Goal: Information Seeking & Learning: Learn about a topic

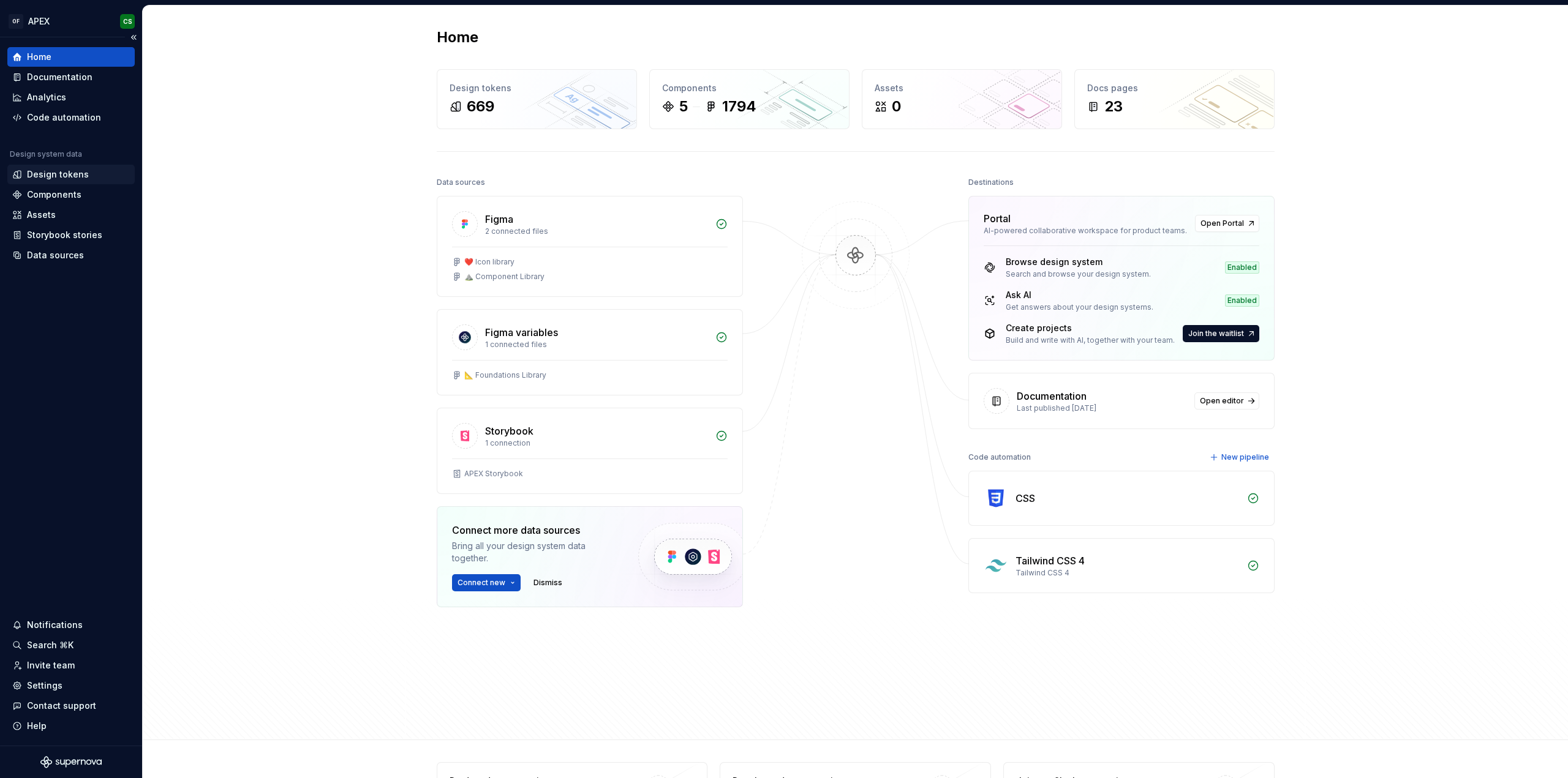
click at [47, 173] on div "Design tokens" at bounding box center [57, 174] width 62 height 13
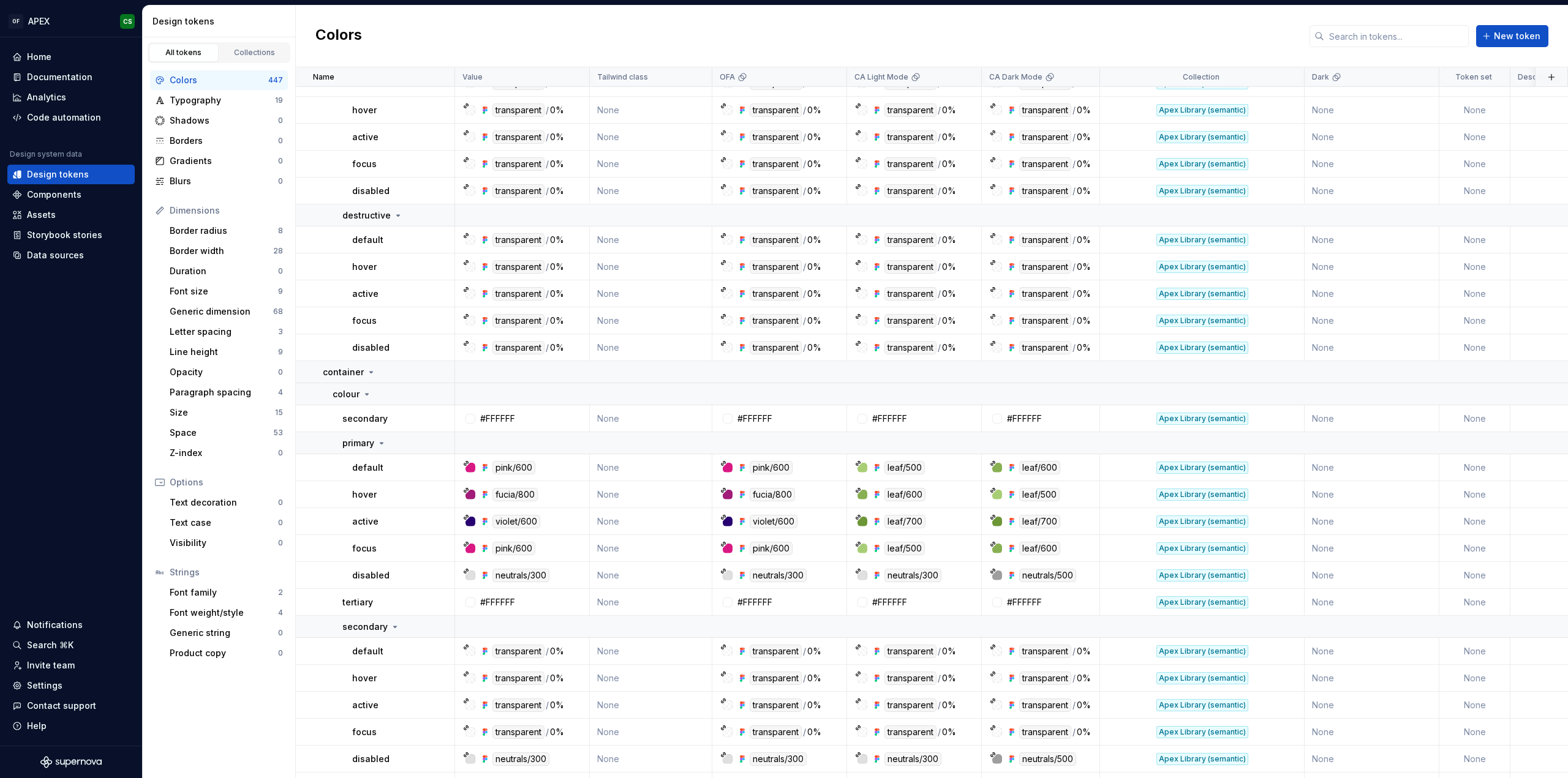
scroll to position [428, 0]
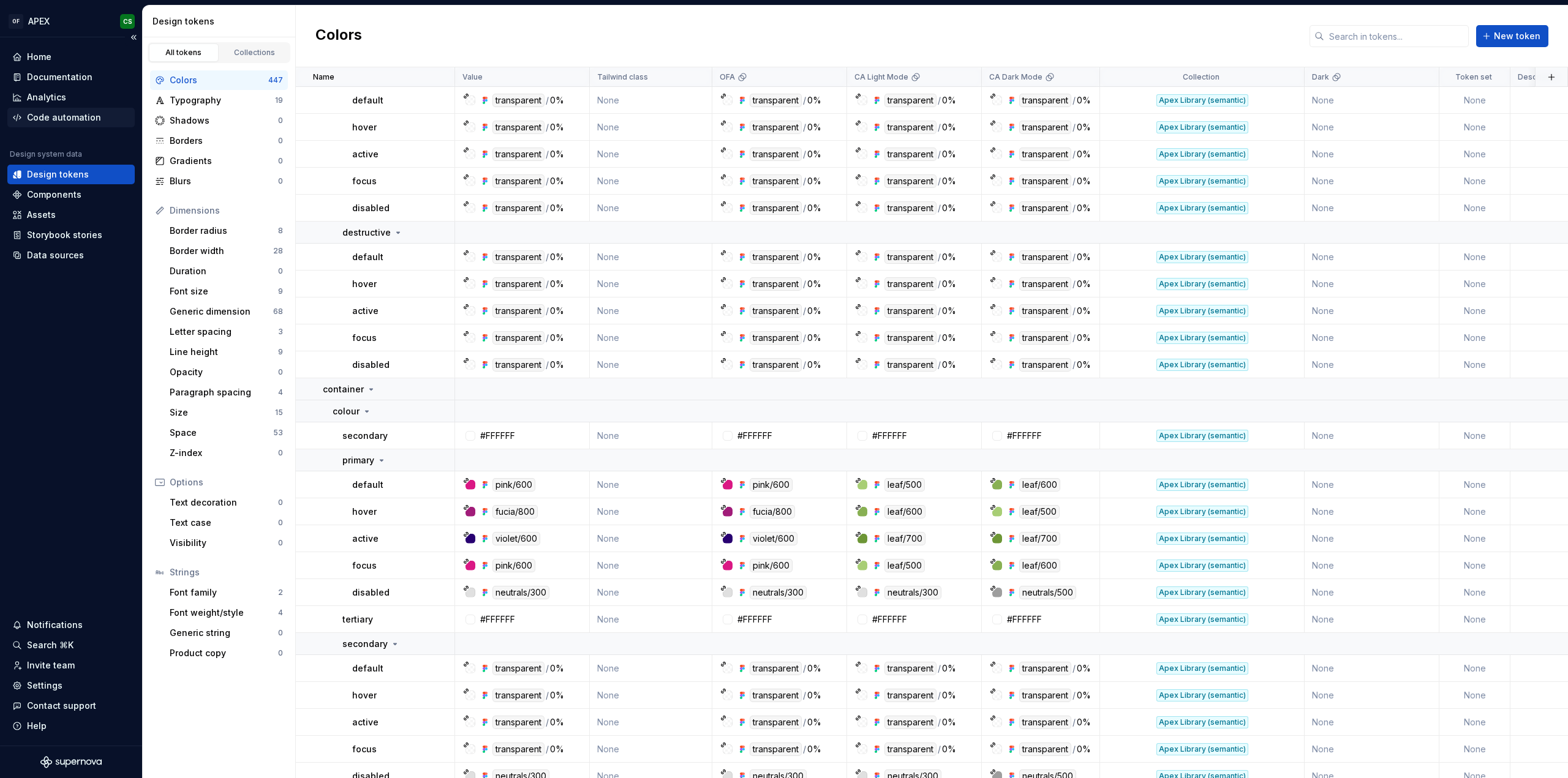
click at [83, 118] on div "Code automation" at bounding box center [64, 118] width 74 height 13
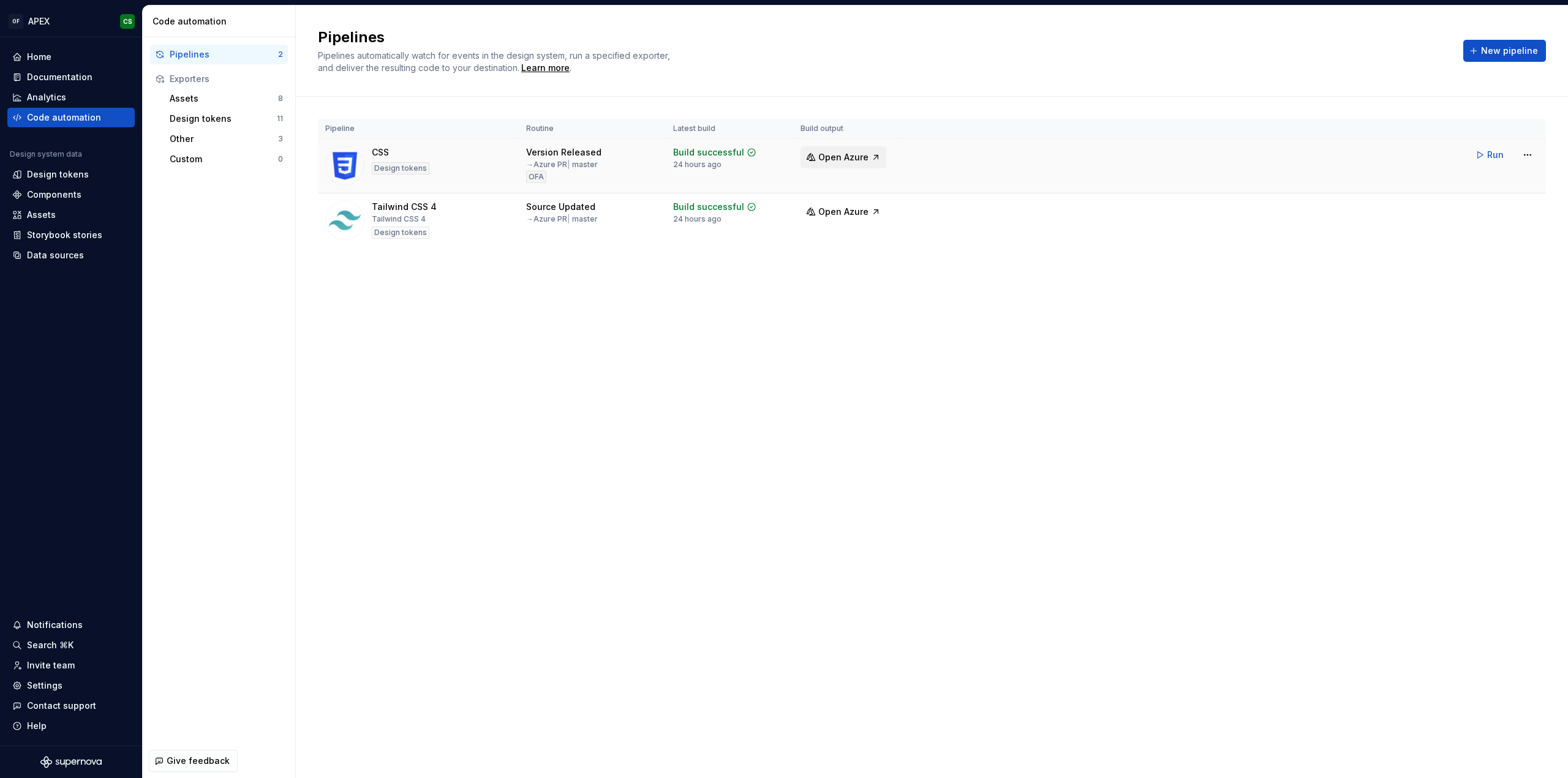
click at [843, 154] on span "Open Azure" at bounding box center [843, 157] width 50 height 13
click at [1531, 160] on html "OF APEX CS Home Documentation Analytics Code automation Design system data Desi…" at bounding box center [784, 389] width 1568 height 778
click at [1518, 185] on div "Edit pipeline" at bounding box center [1512, 181] width 105 height 13
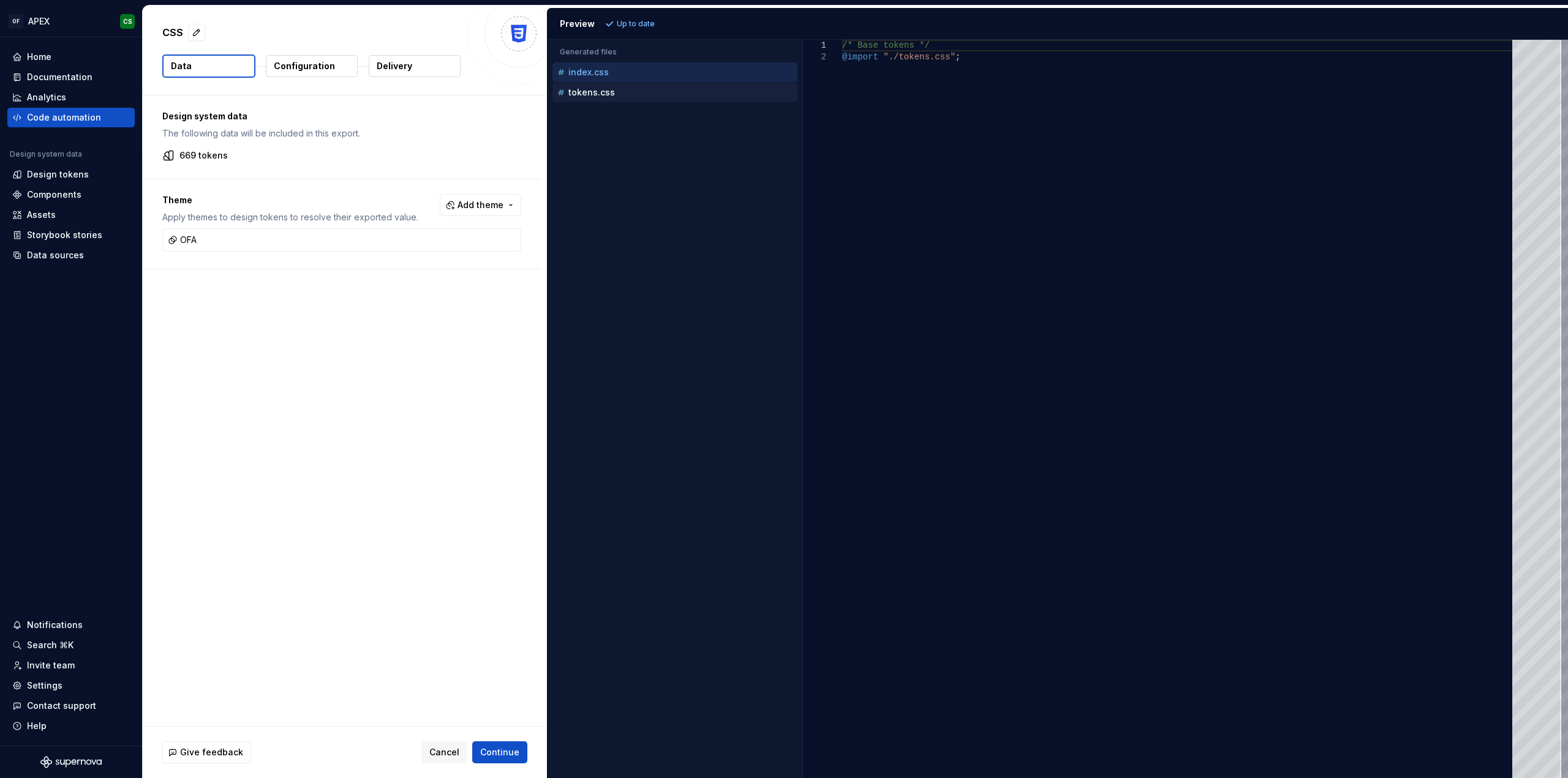
click at [663, 94] on div "tokens.css" at bounding box center [676, 93] width 243 height 13
type textarea "**********"
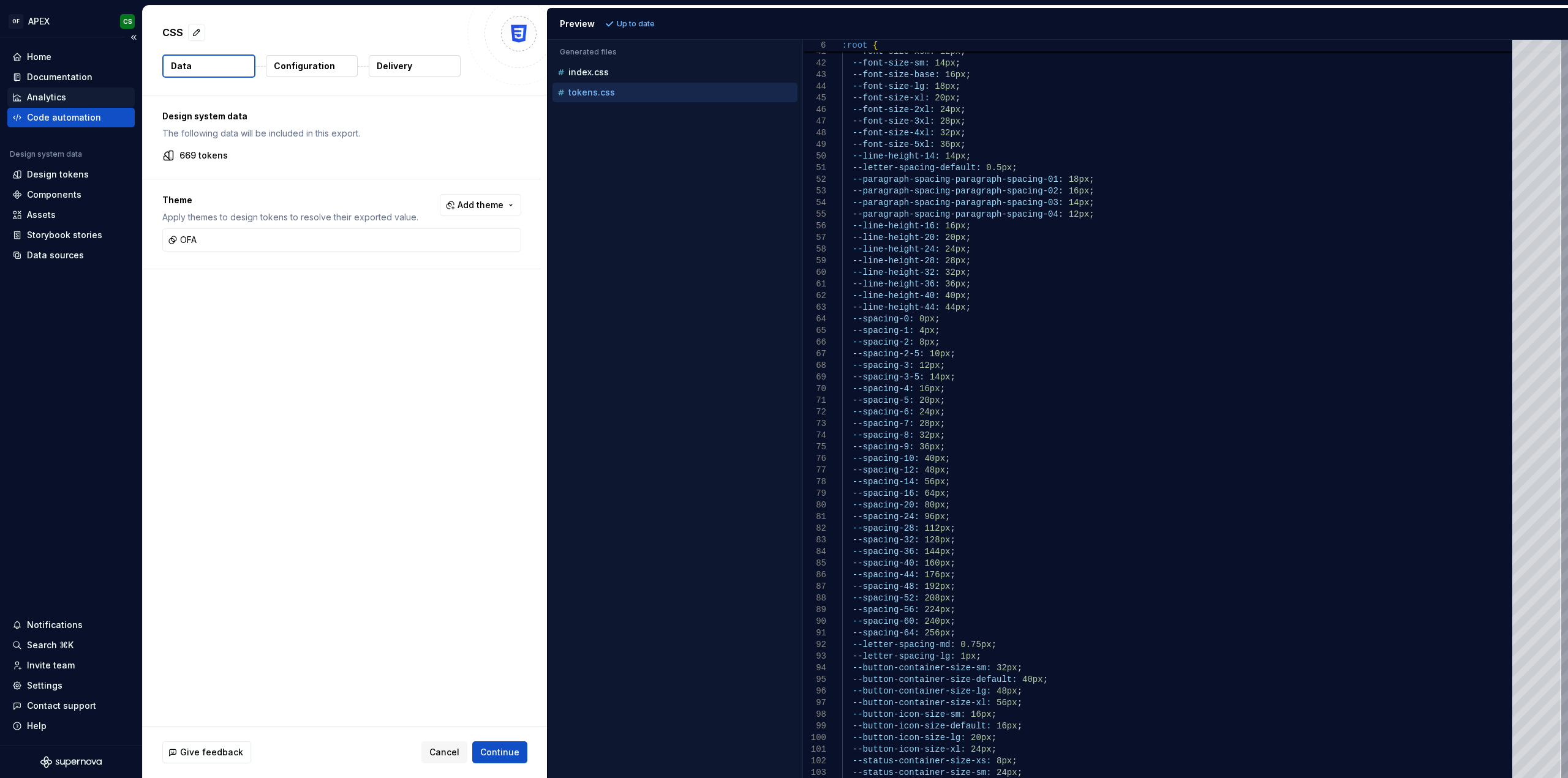
click at [66, 94] on div "Analytics" at bounding box center [72, 97] width 118 height 13
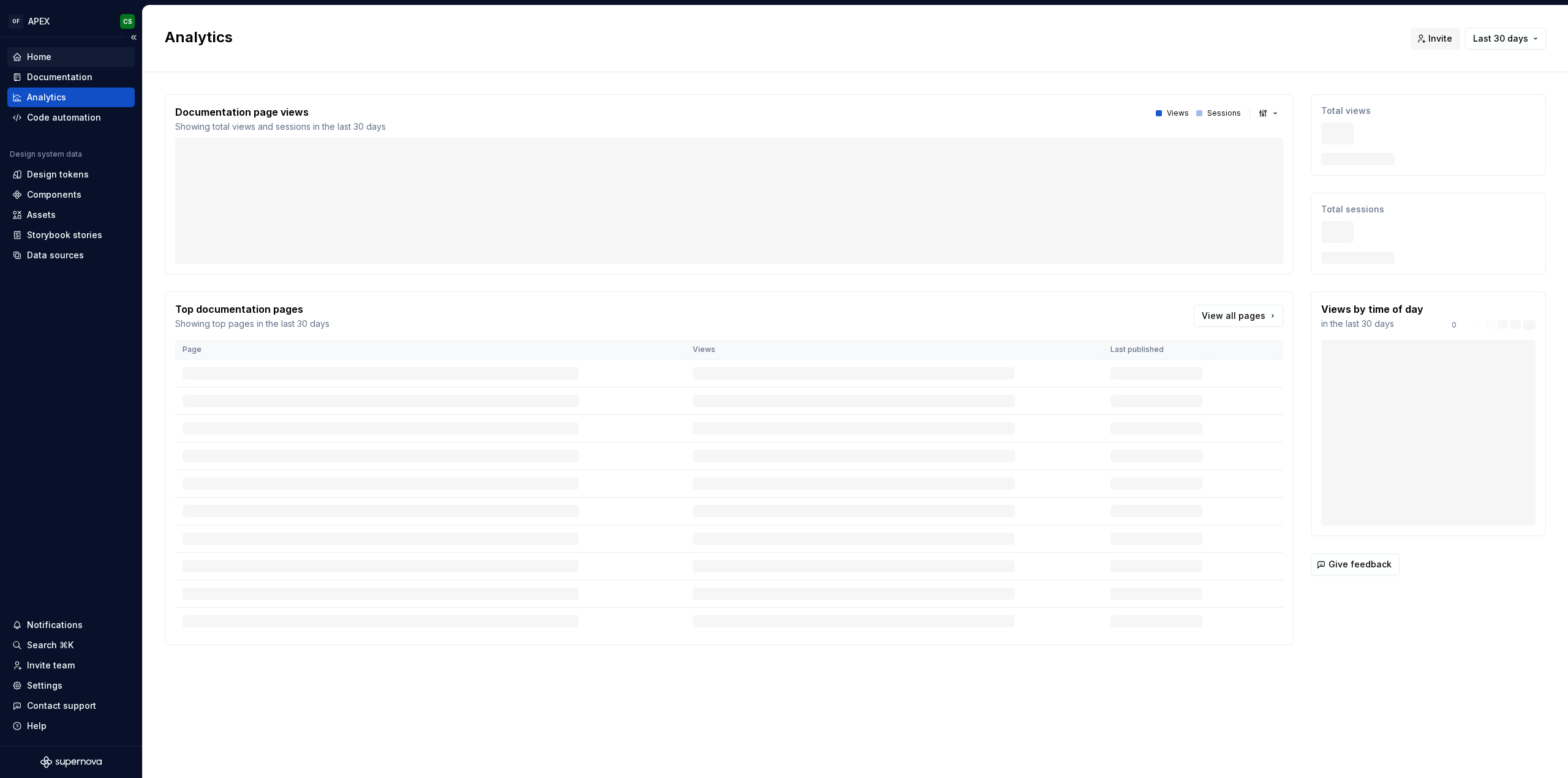
click at [70, 58] on div "Home" at bounding box center [72, 57] width 118 height 13
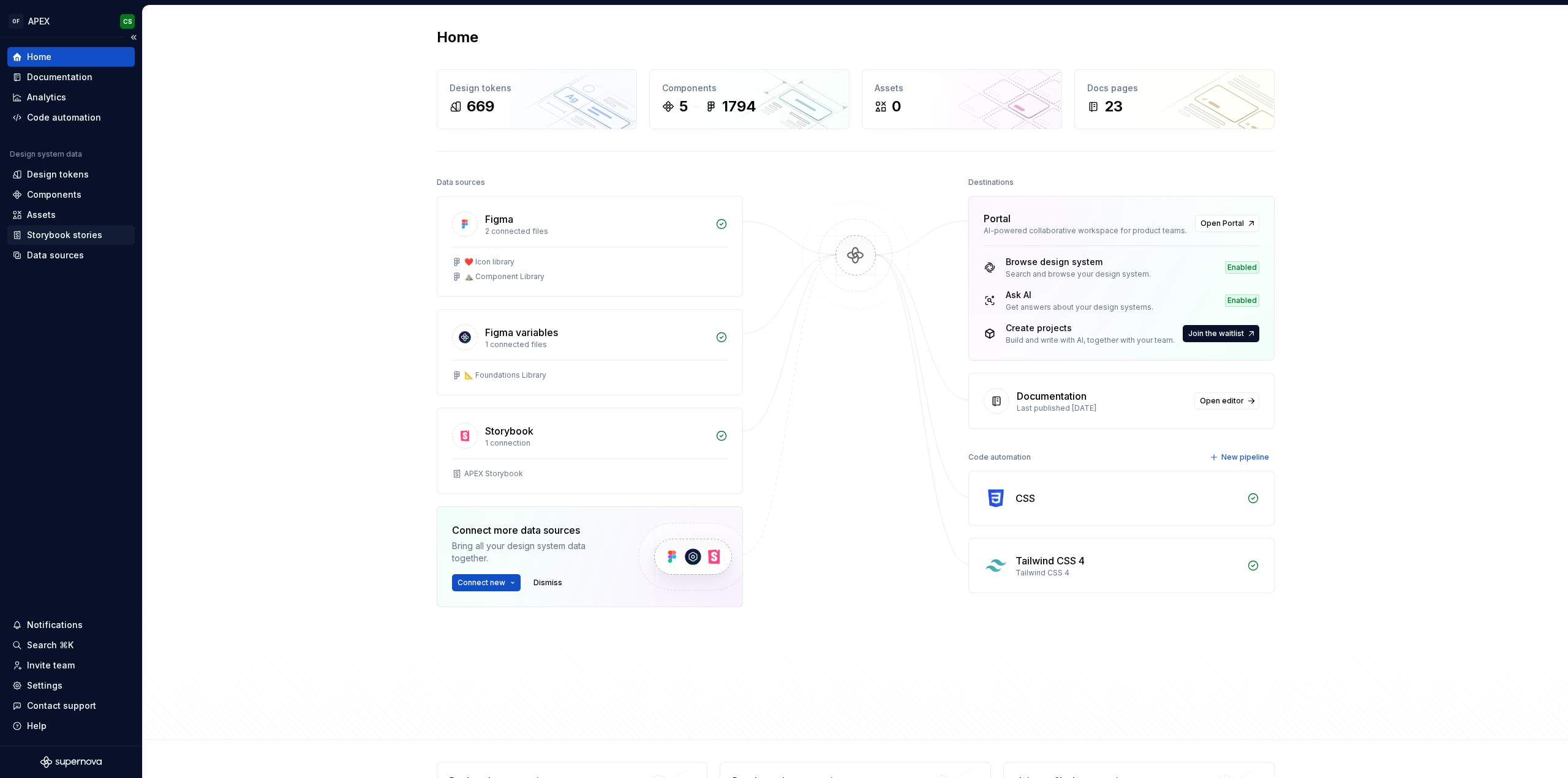
click at [64, 237] on div "Storybook stories" at bounding box center [64, 235] width 75 height 13
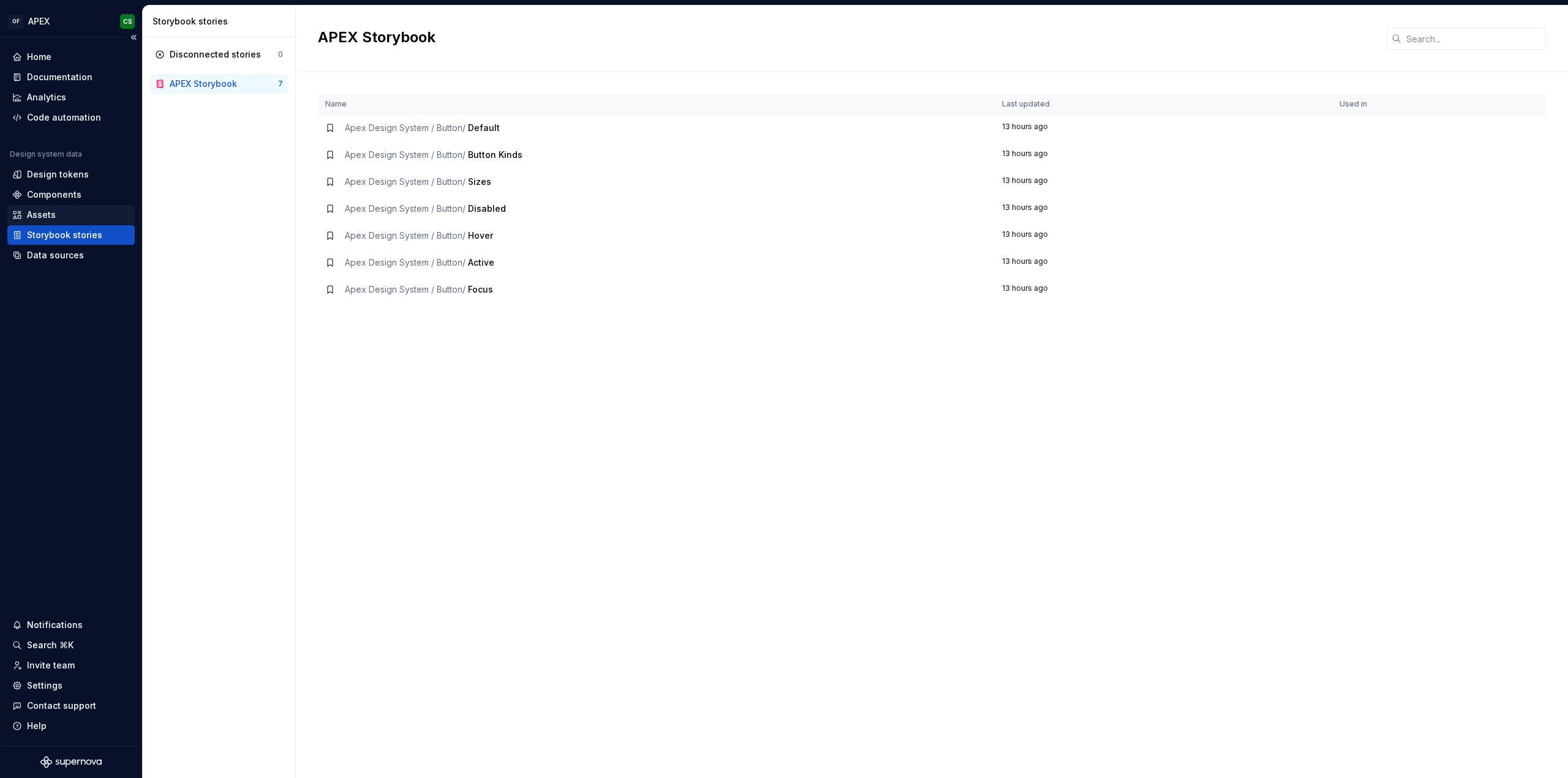
click at [90, 209] on div "Assets" at bounding box center [72, 215] width 118 height 13
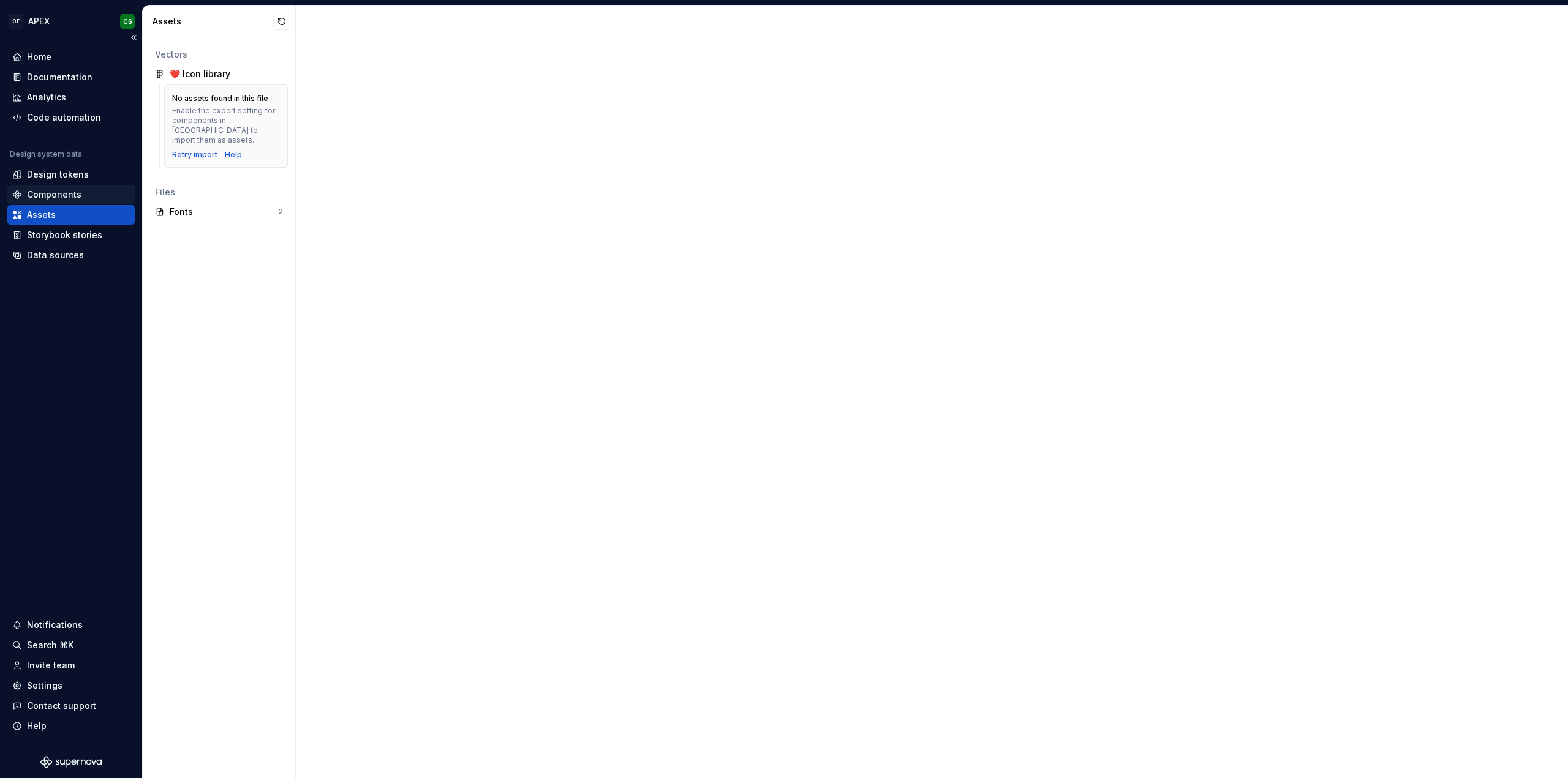
click at [95, 185] on div "Components" at bounding box center [71, 194] width 127 height 20
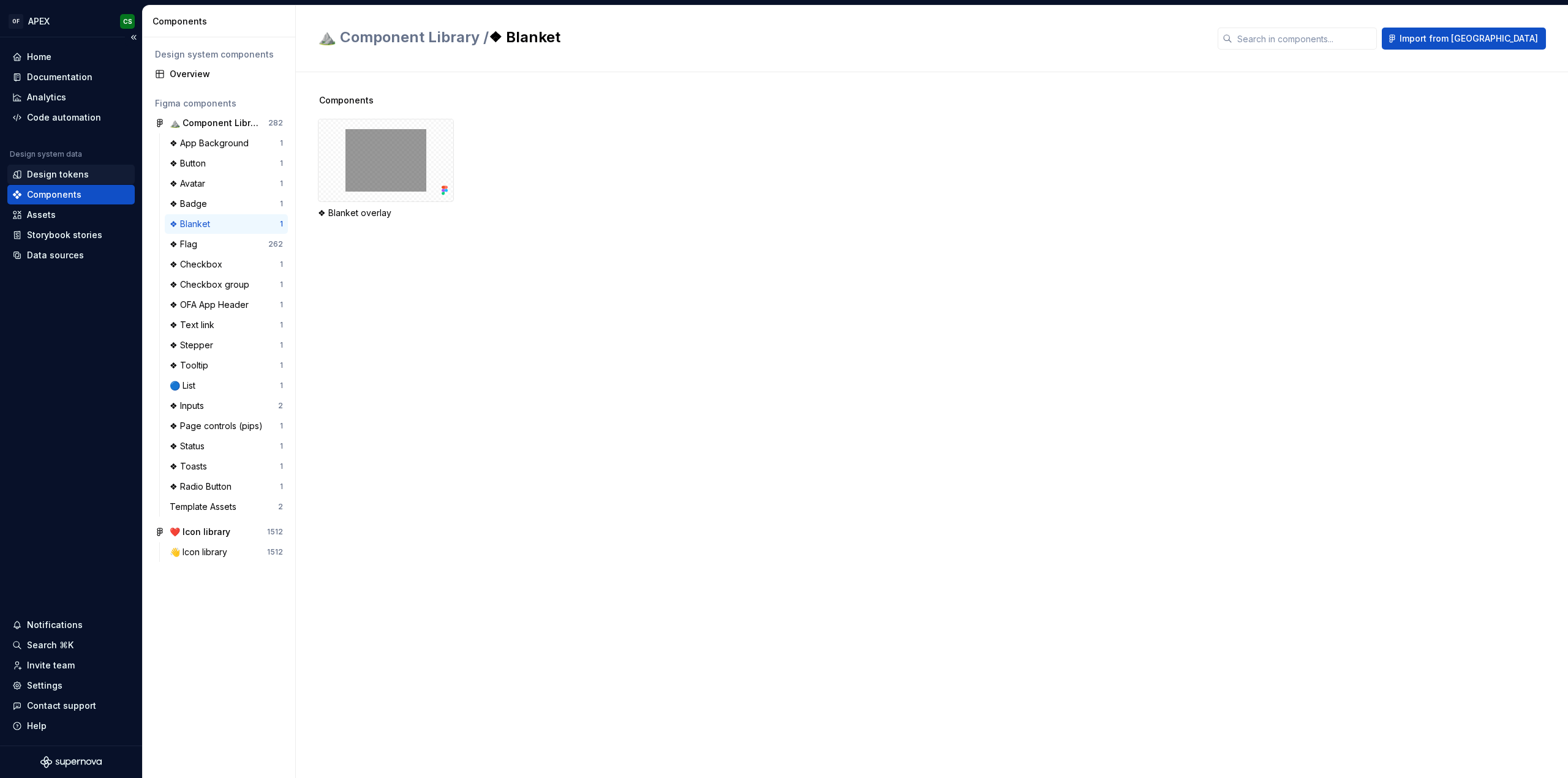
click at [93, 177] on div "Design tokens" at bounding box center [72, 174] width 118 height 13
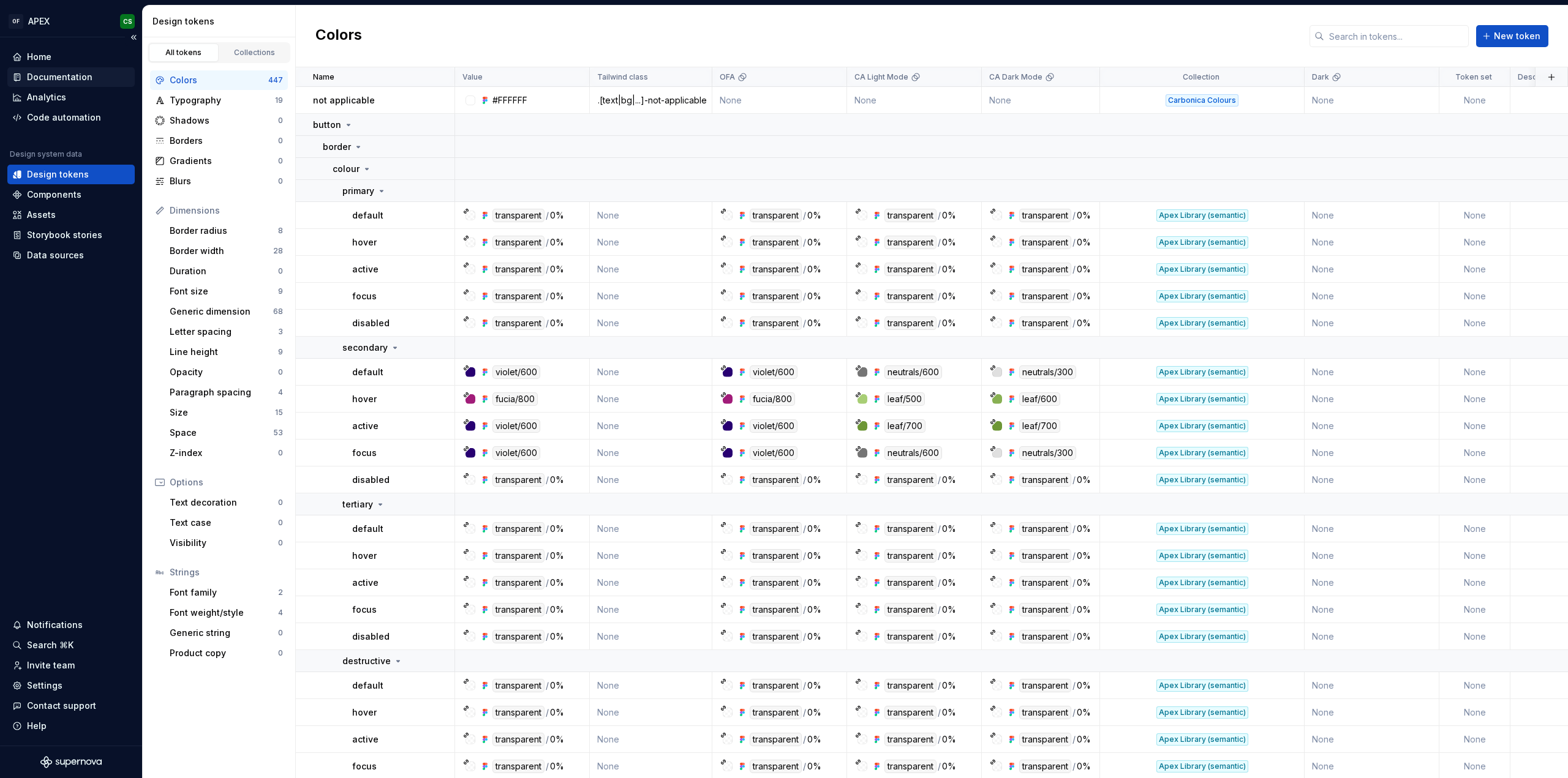
click at [85, 79] on div "Documentation" at bounding box center [59, 77] width 65 height 13
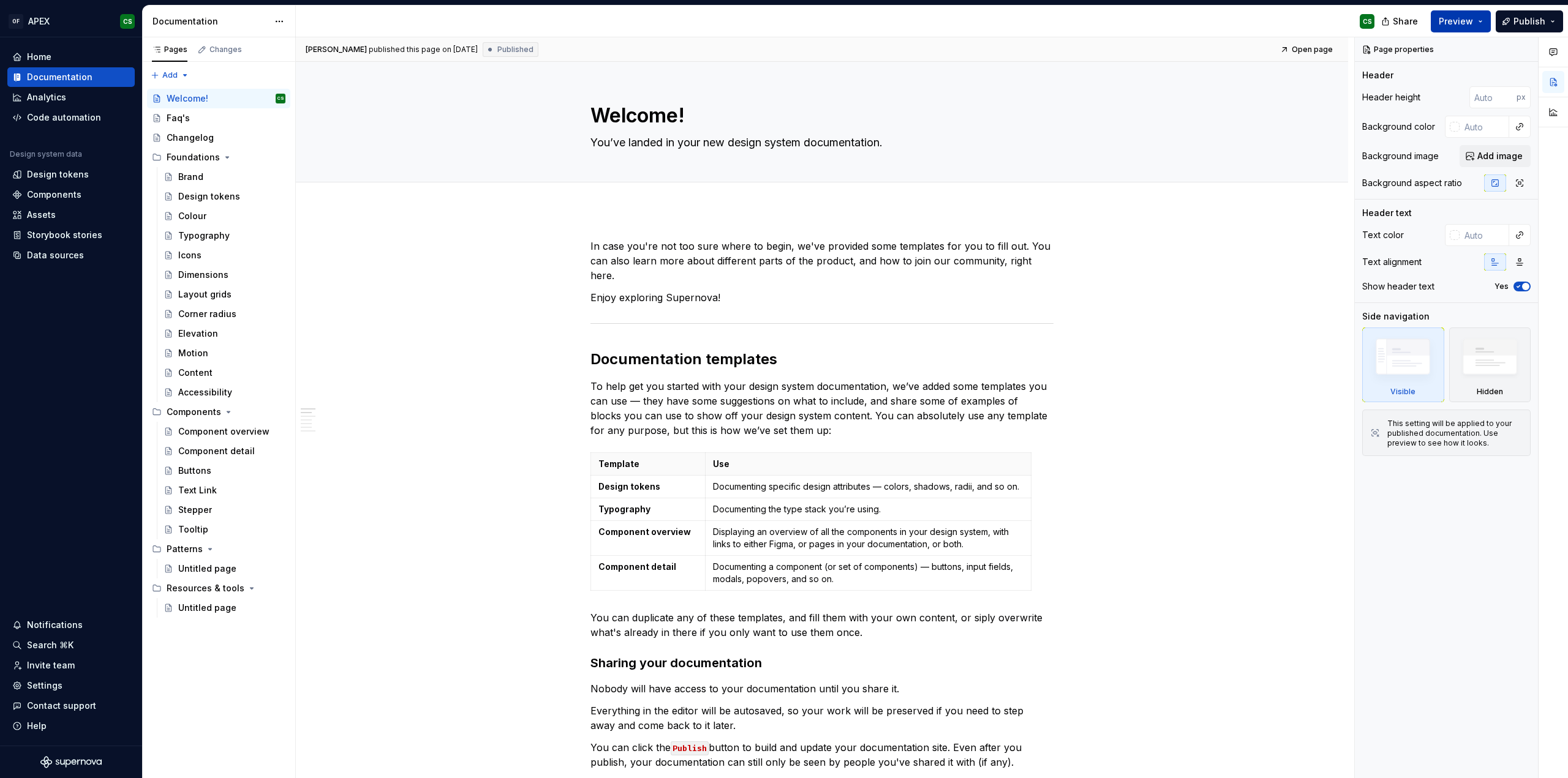
click at [1471, 24] on span "Preview" at bounding box center [1456, 21] width 35 height 13
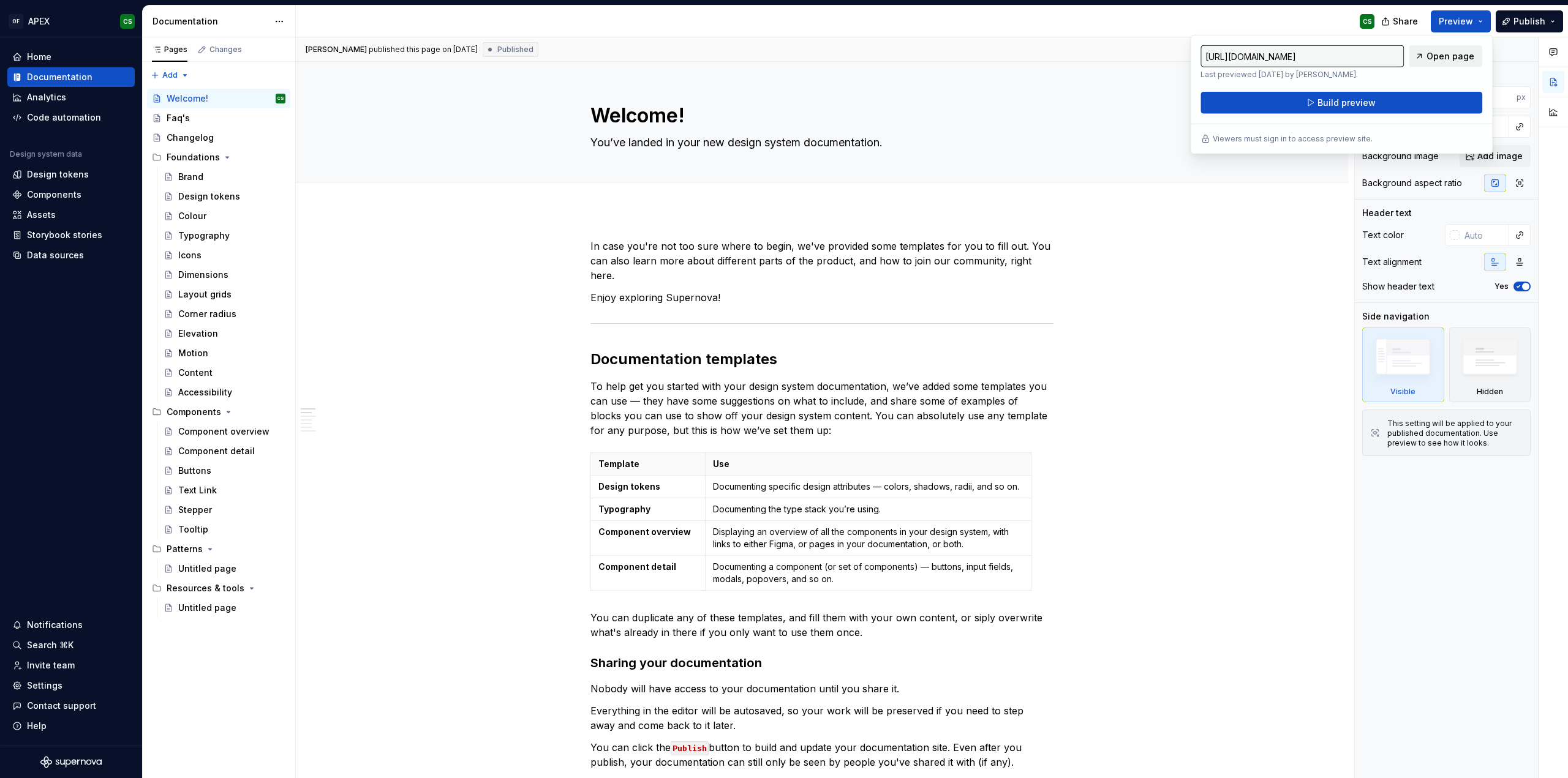
click at [1445, 53] on span "Open page" at bounding box center [1450, 57] width 48 height 13
type textarea "*"
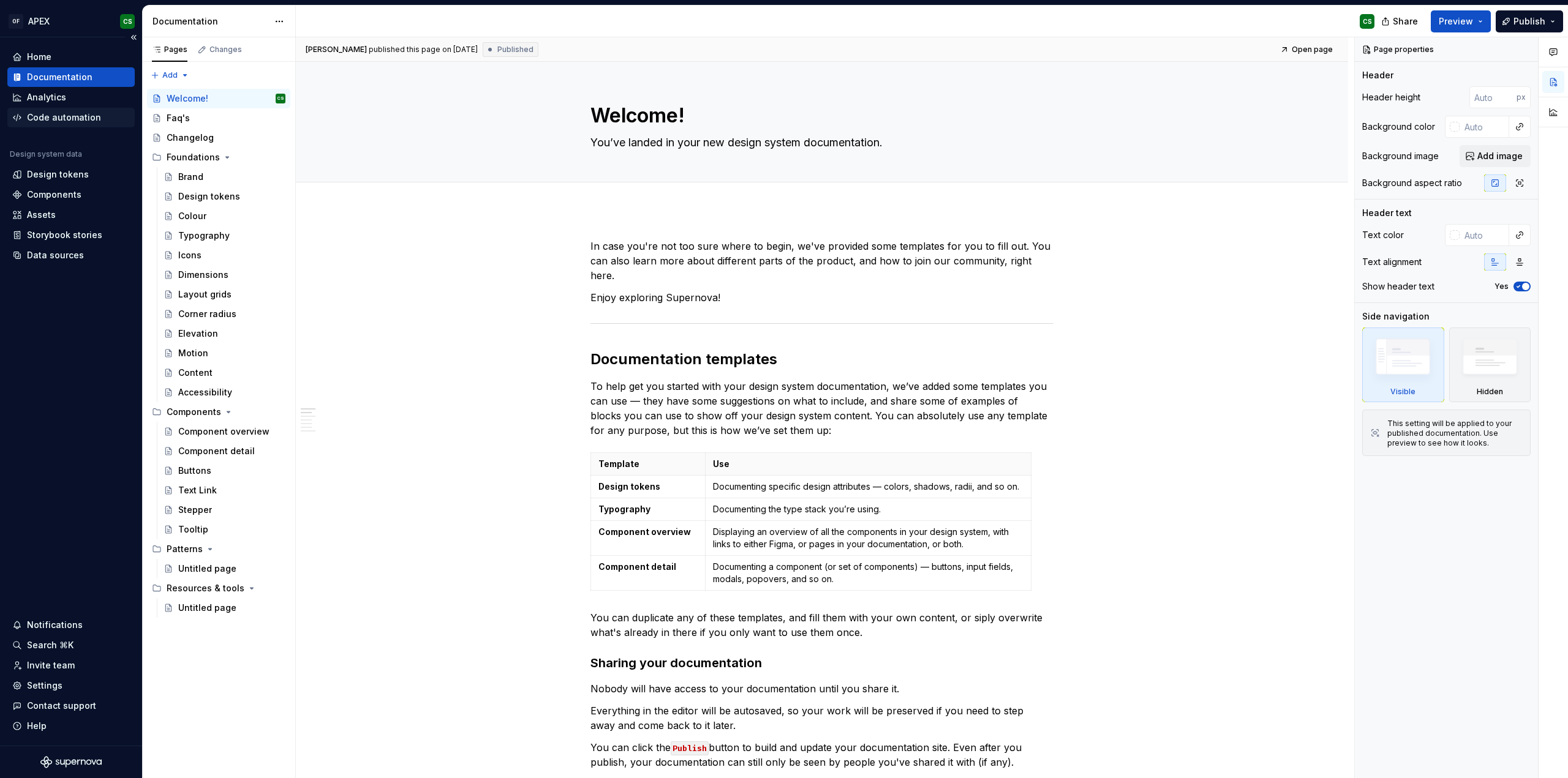
click at [65, 113] on div "Code automation" at bounding box center [64, 118] width 74 height 13
